Goal: Go to known website: Go to known website

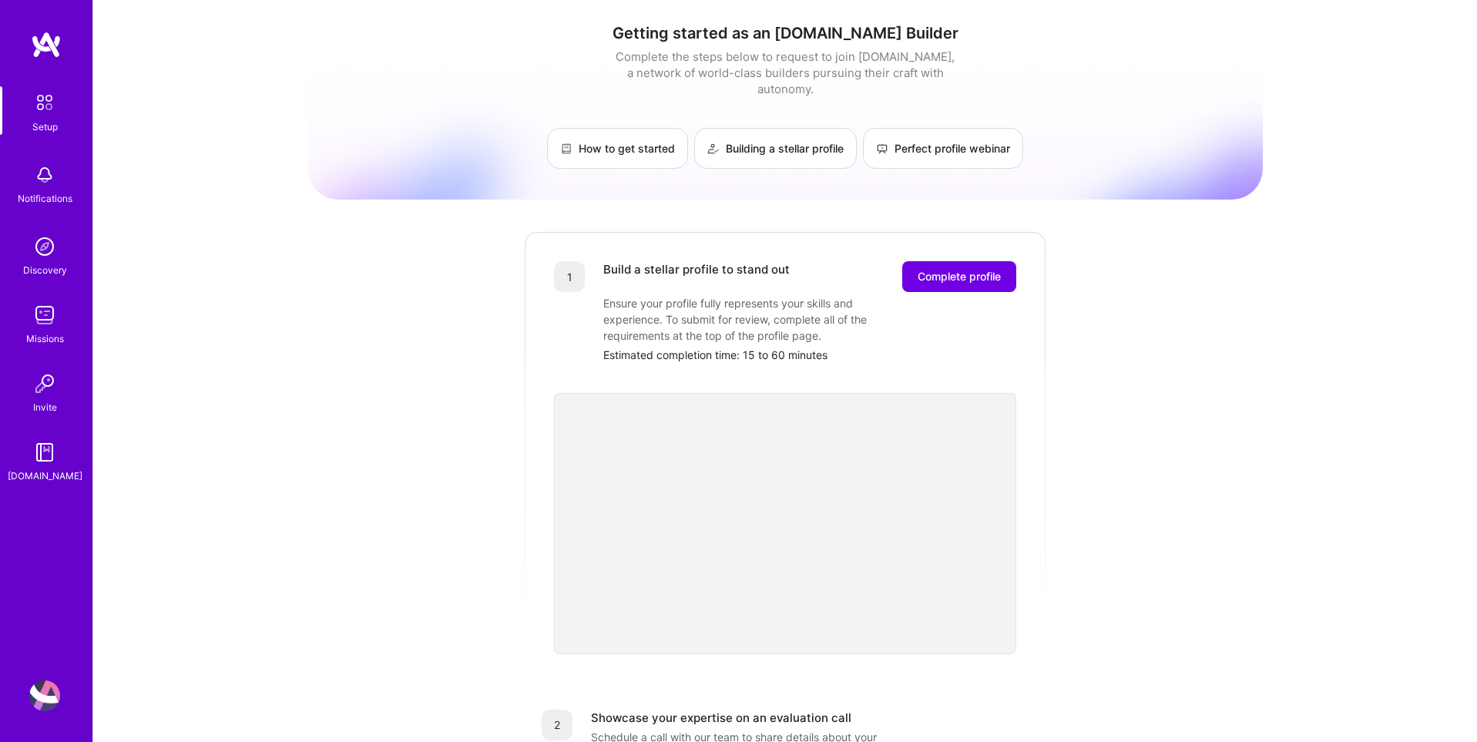
click at [49, 699] on img at bounding box center [44, 695] width 31 height 31
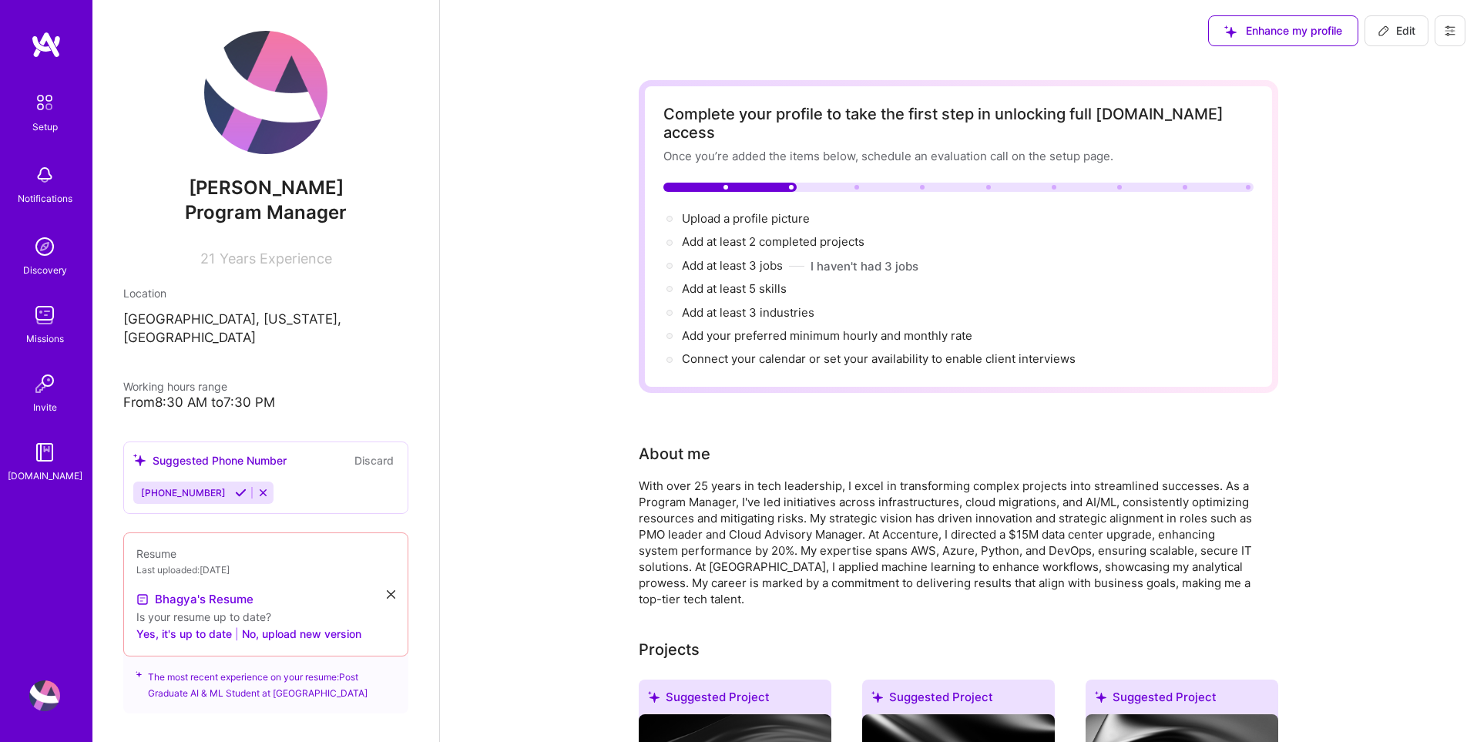
click at [45, 105] on img at bounding box center [45, 102] width 32 height 32
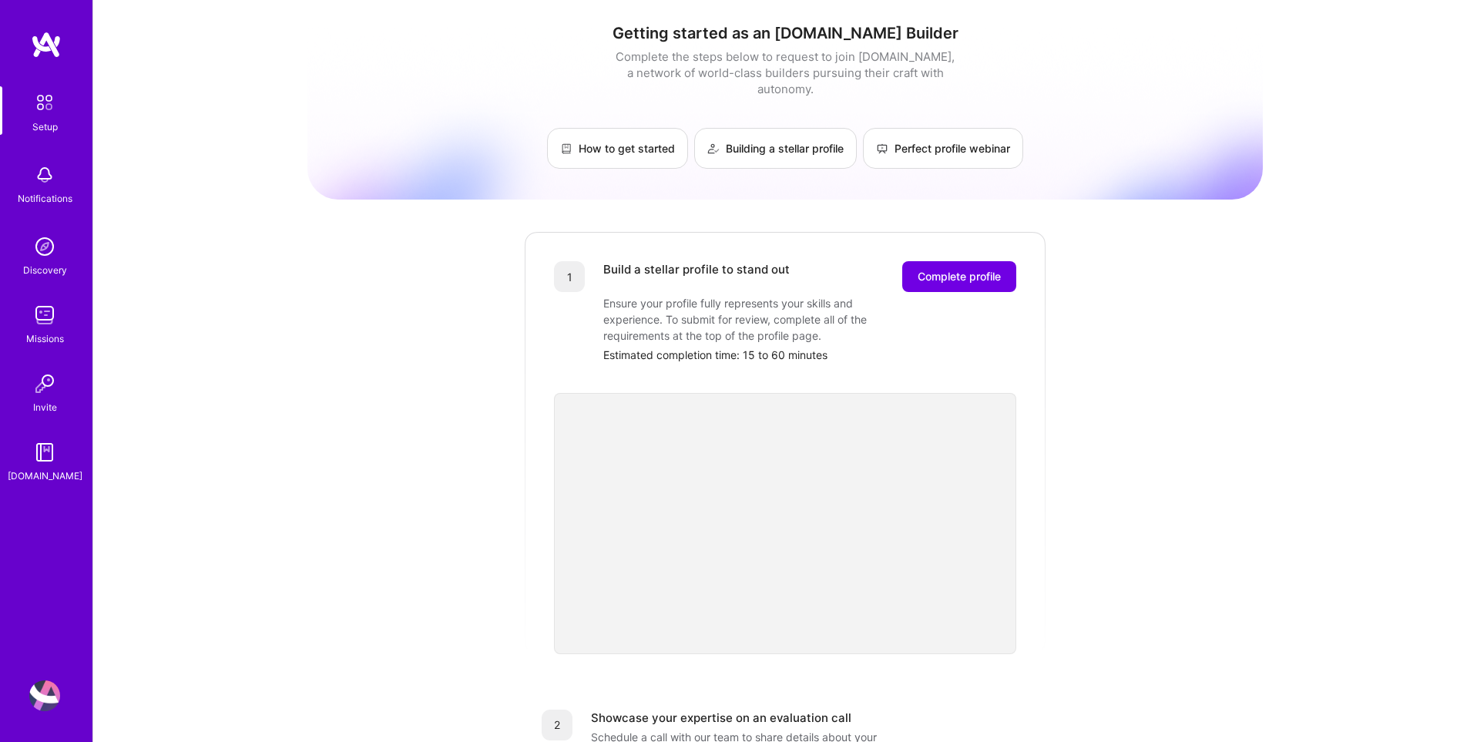
click at [44, 694] on img at bounding box center [44, 695] width 31 height 31
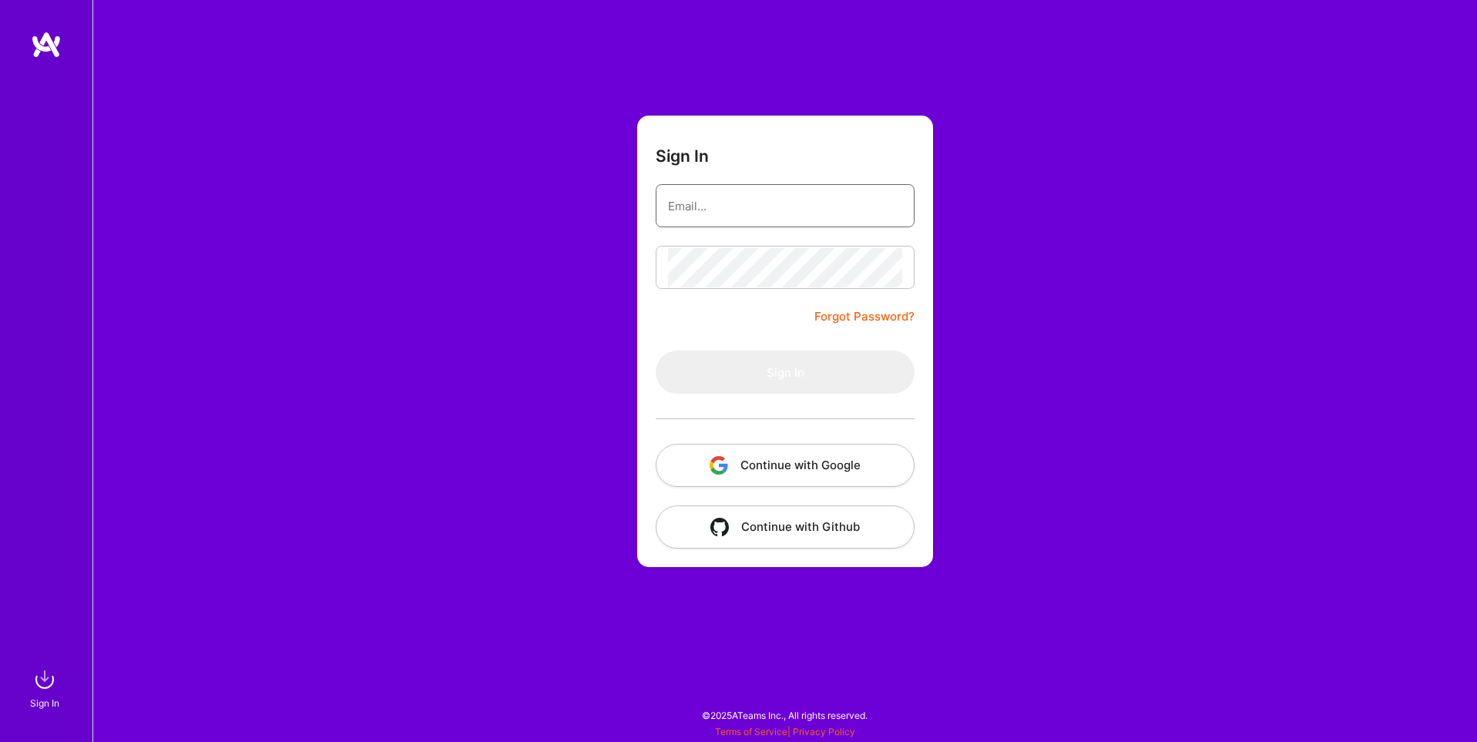
type input "[EMAIL_ADDRESS][DOMAIN_NAME]"
click at [828, 475] on button "Continue with Google" at bounding box center [785, 465] width 259 height 43
